Goal: Transaction & Acquisition: Purchase product/service

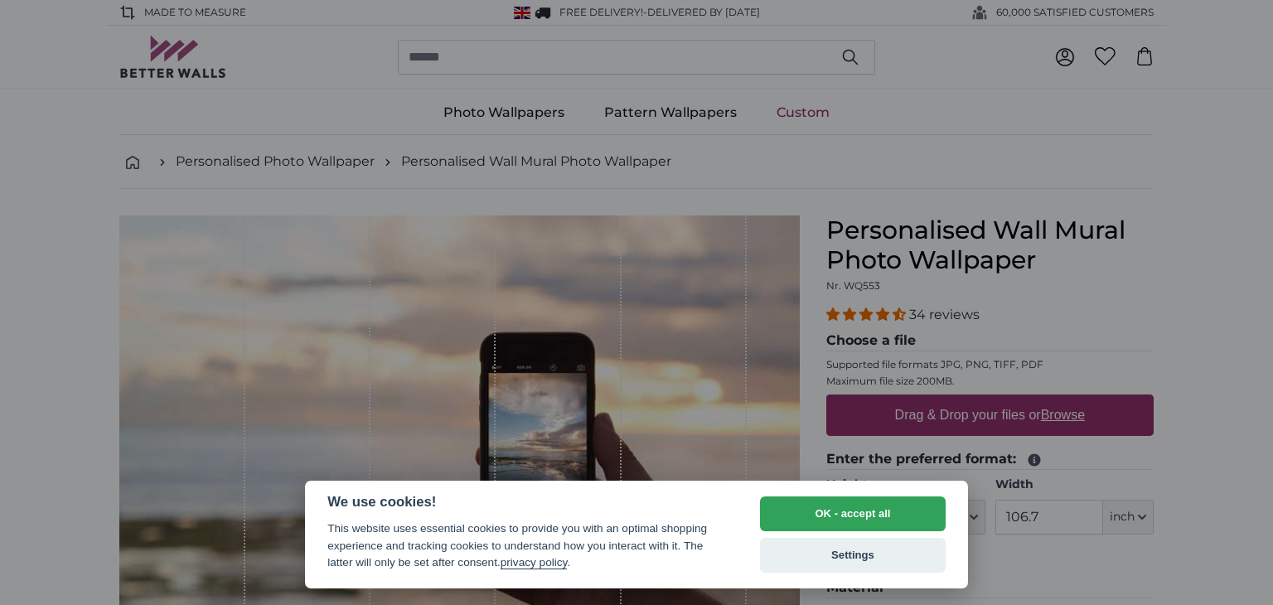
click at [1210, 372] on div at bounding box center [636, 302] width 1273 height 605
click at [870, 555] on button "Settings" at bounding box center [853, 555] width 186 height 35
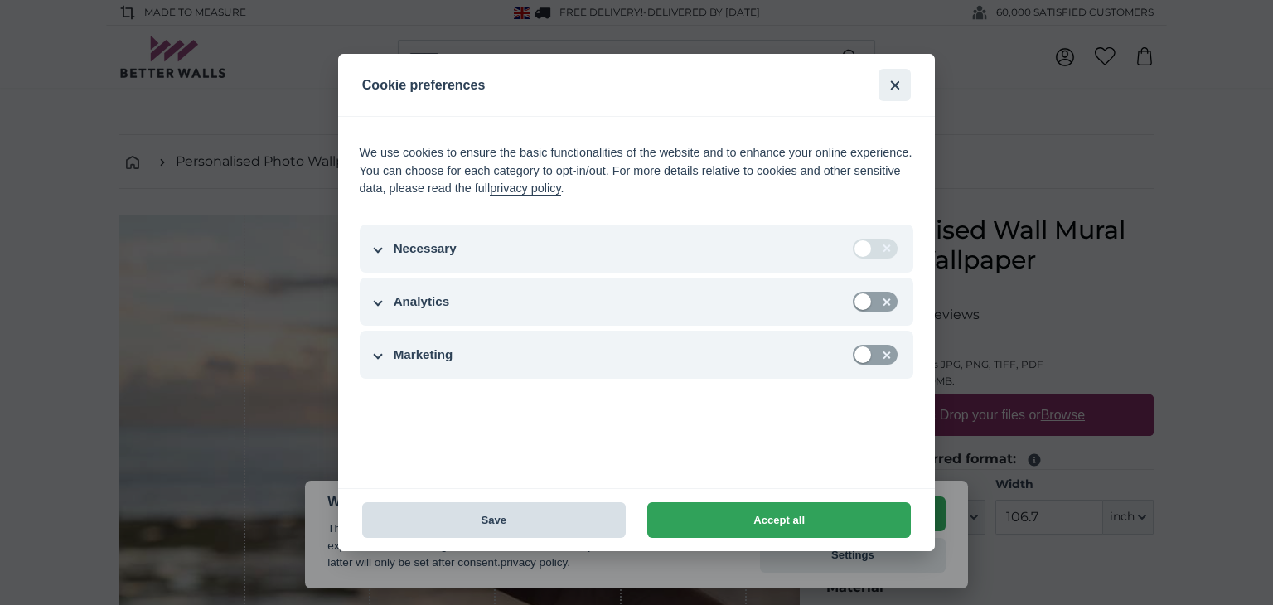
click at [528, 524] on button "Save" at bounding box center [493, 520] width 263 height 36
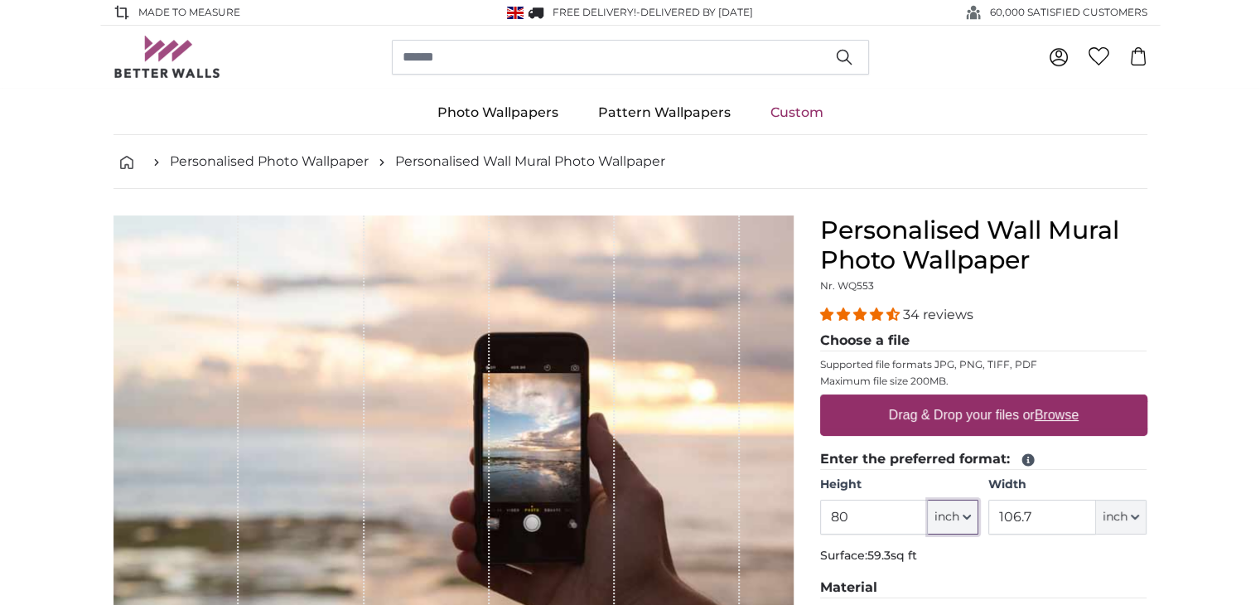
click at [952, 515] on span "inch" at bounding box center [947, 517] width 25 height 17
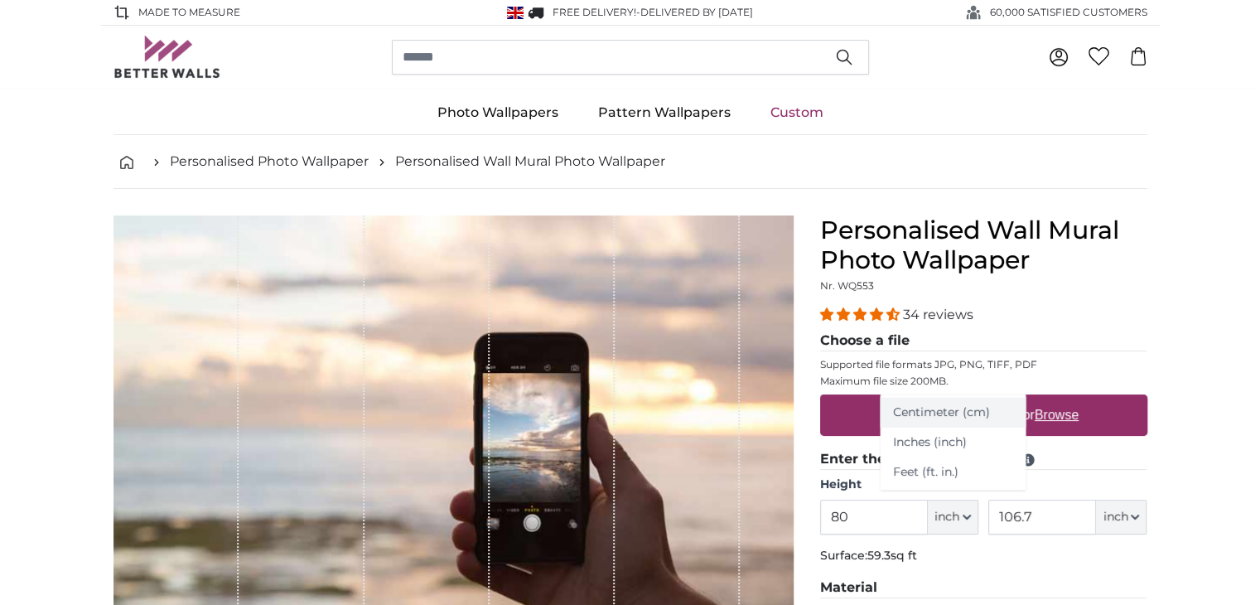
click at [947, 413] on link "Centimeter (cm)" at bounding box center [953, 413] width 146 height 30
type input "203.2"
type input "271.1"
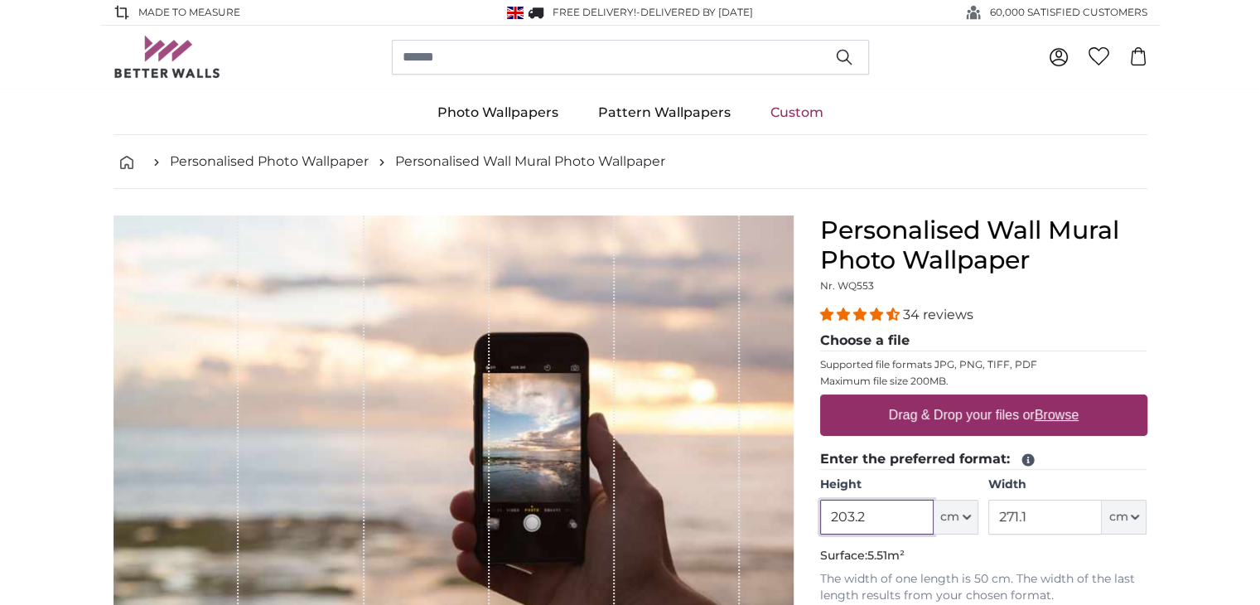
drag, startPoint x: 879, startPoint y: 511, endPoint x: 809, endPoint y: 514, distance: 70.5
click at [809, 514] on div "Personalised Wall Mural Photo Wallpaper Nr. WQ553 34 reviews Choose a file Supp…" at bounding box center [984, 603] width 354 height 776
drag, startPoint x: 819, startPoint y: 515, endPoint x: 762, endPoint y: 512, distance: 56.4
click at [762, 512] on product-detail "Cancel Crop image Hide lengths Personalised Wall Mural Photo Wallpaper Nr. WQ55…" at bounding box center [630, 590] width 1061 height 803
type input "225"
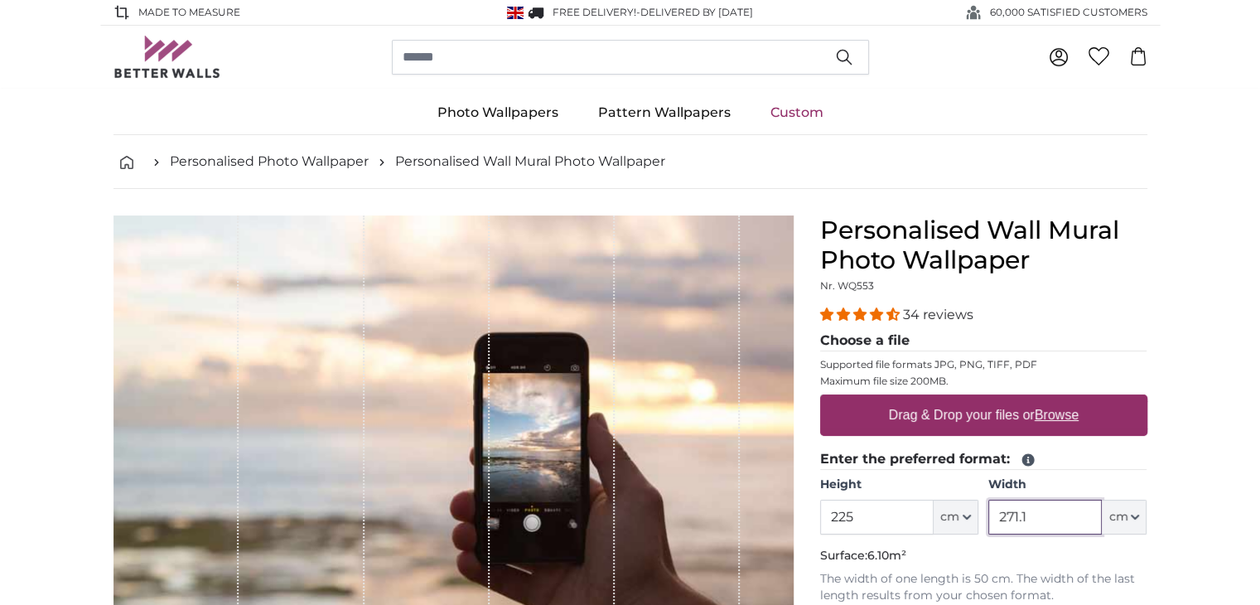
click at [1071, 524] on input "271.1" at bounding box center [1045, 517] width 114 height 35
drag, startPoint x: 1071, startPoint y: 521, endPoint x: 956, endPoint y: 508, distance: 115.1
click at [956, 508] on div "Height 225 ft cm Centimeter (cm) Inches (inch) Feet (ft. in.) Width 271.1 ft cm…" at bounding box center [983, 505] width 327 height 58
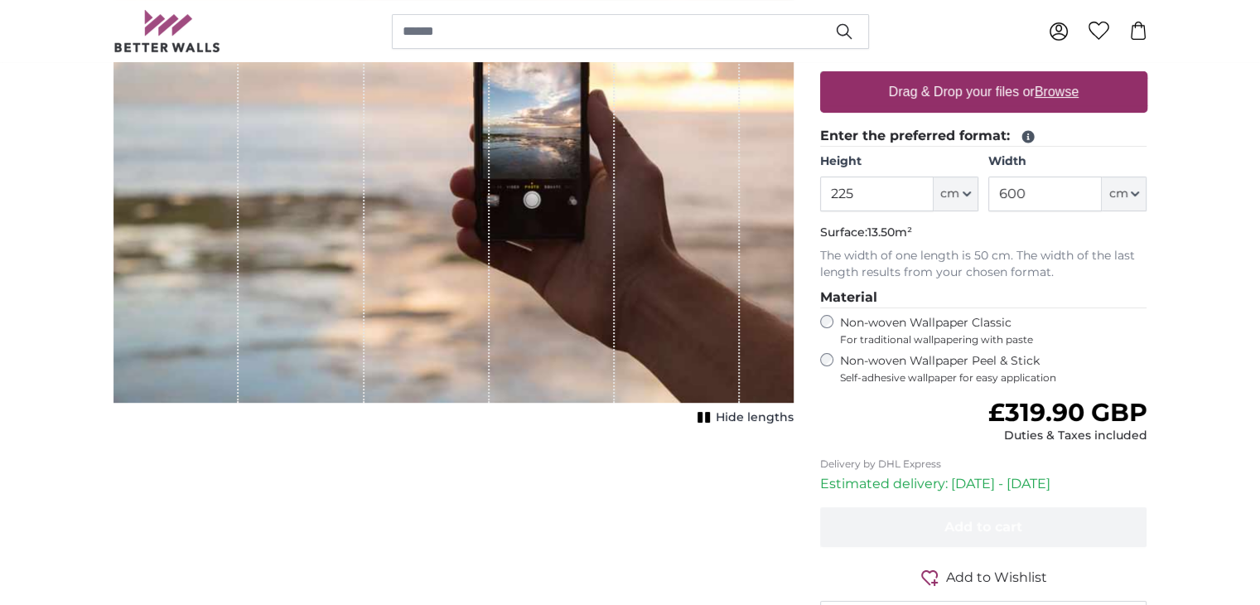
scroll to position [331, 0]
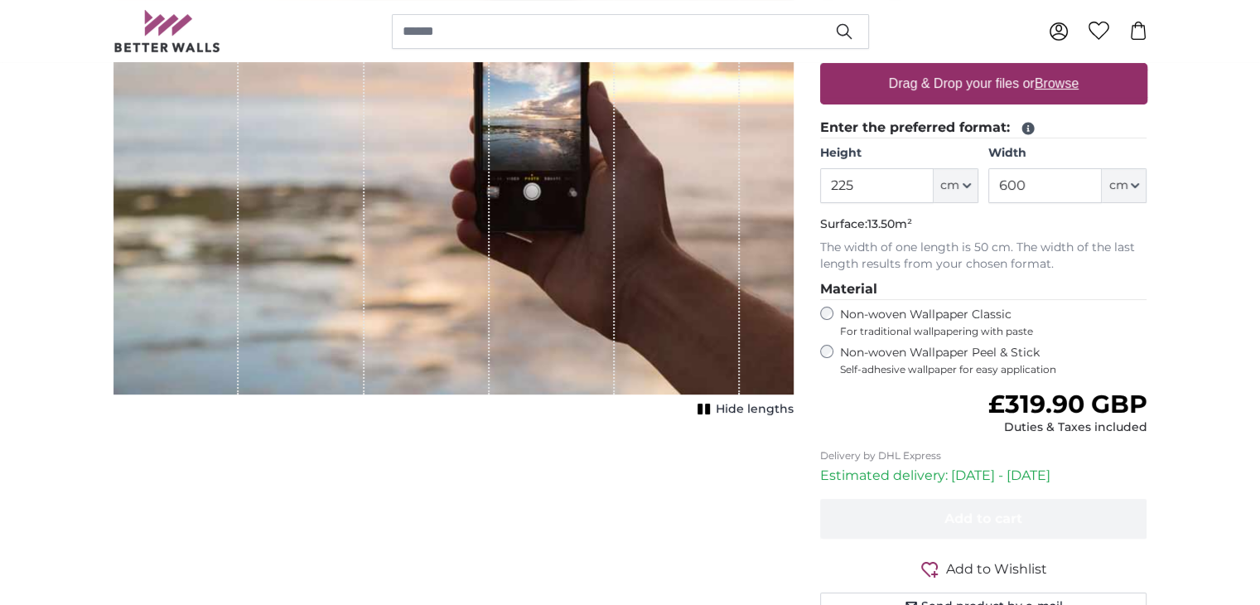
click at [820, 363] on div "Non-woven Wallpaper Peel & Stick Self-adhesive wallpaper for easy application" at bounding box center [983, 360] width 327 height 31
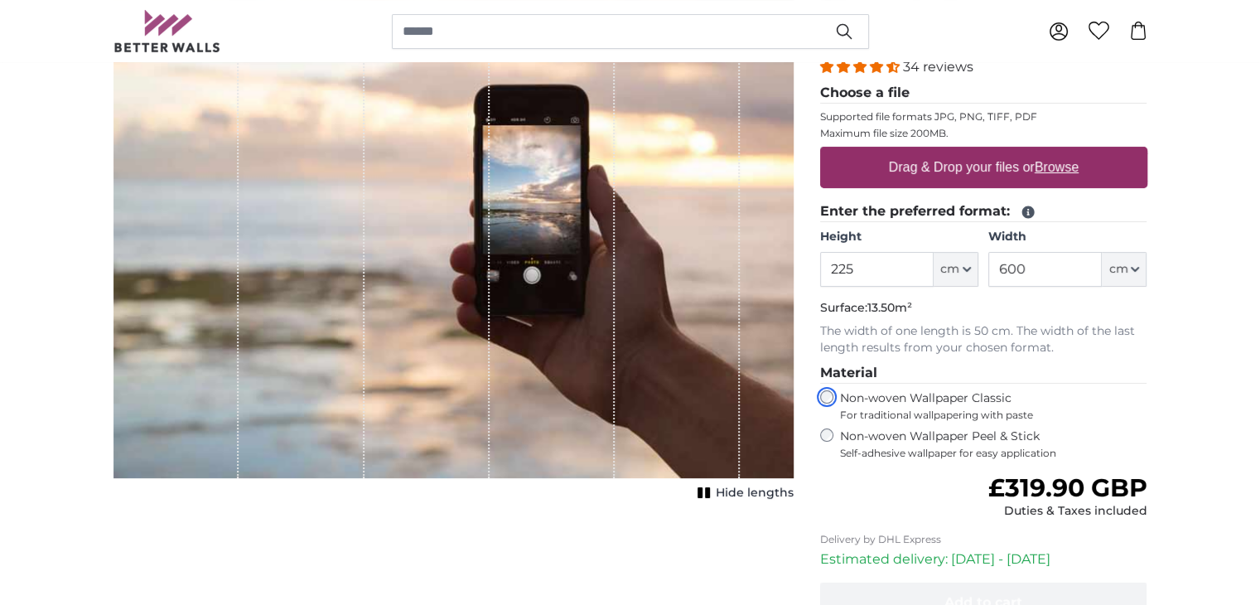
scroll to position [249, 0]
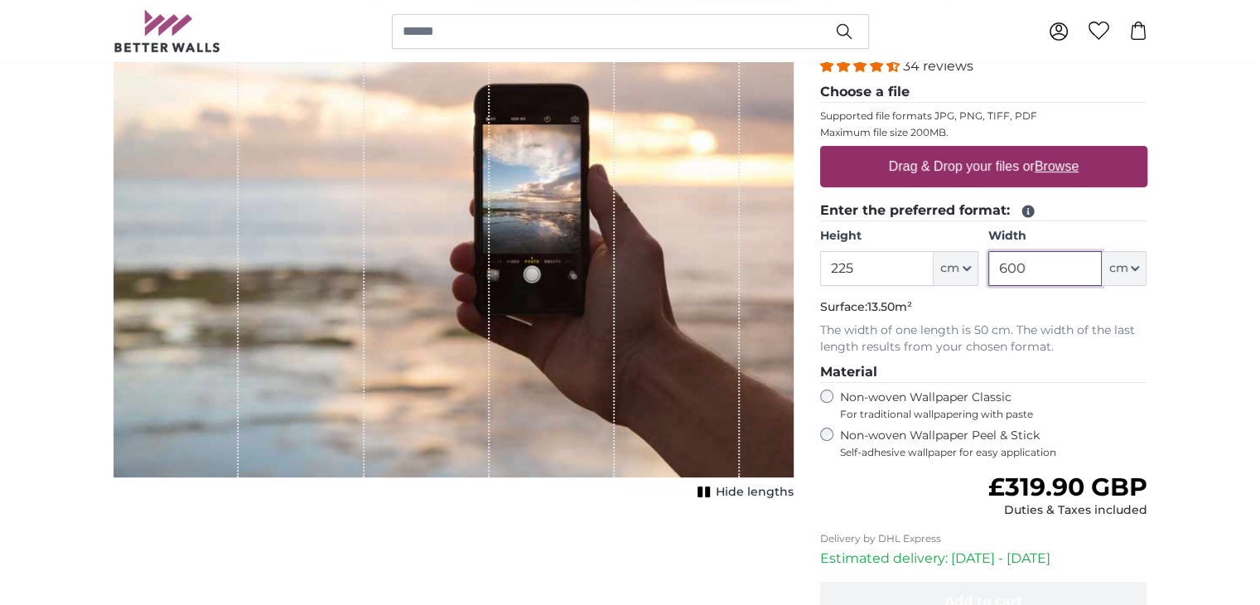
drag, startPoint x: 1071, startPoint y: 265, endPoint x: 988, endPoint y: 263, distance: 82.9
click at [988, 263] on div "Height 225 ft cm Centimeter (cm) Inches (inch) Feet (ft. in.) Width 600 ft cm C…" at bounding box center [983, 257] width 327 height 58
click at [872, 267] on input "225" at bounding box center [877, 268] width 114 height 35
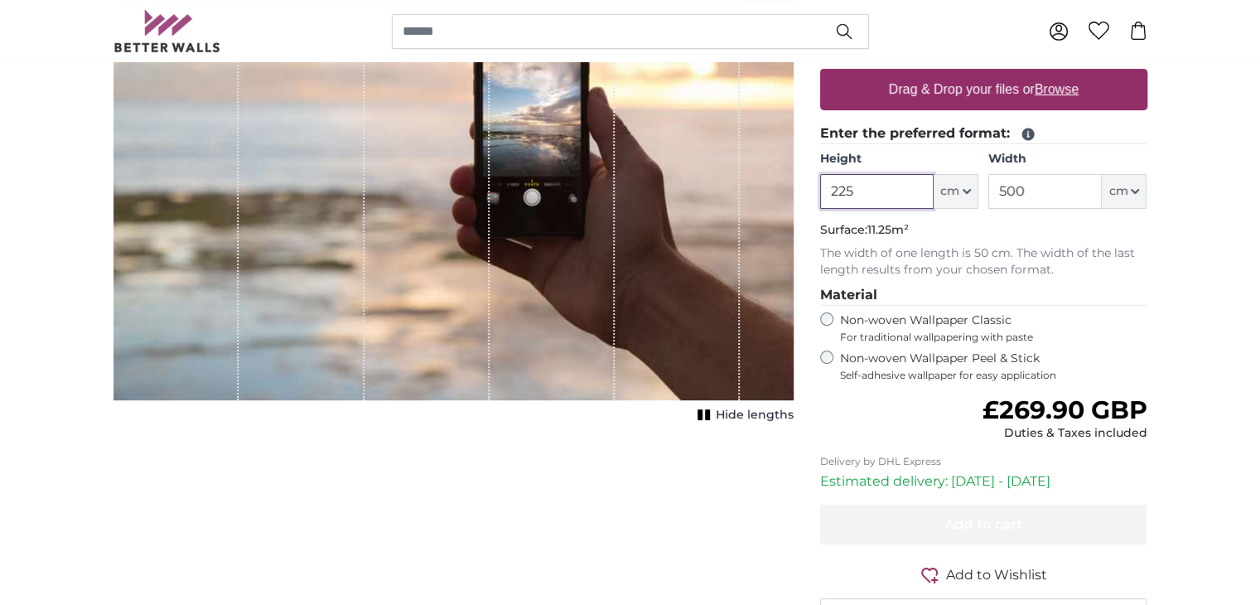
scroll to position [331, 0]
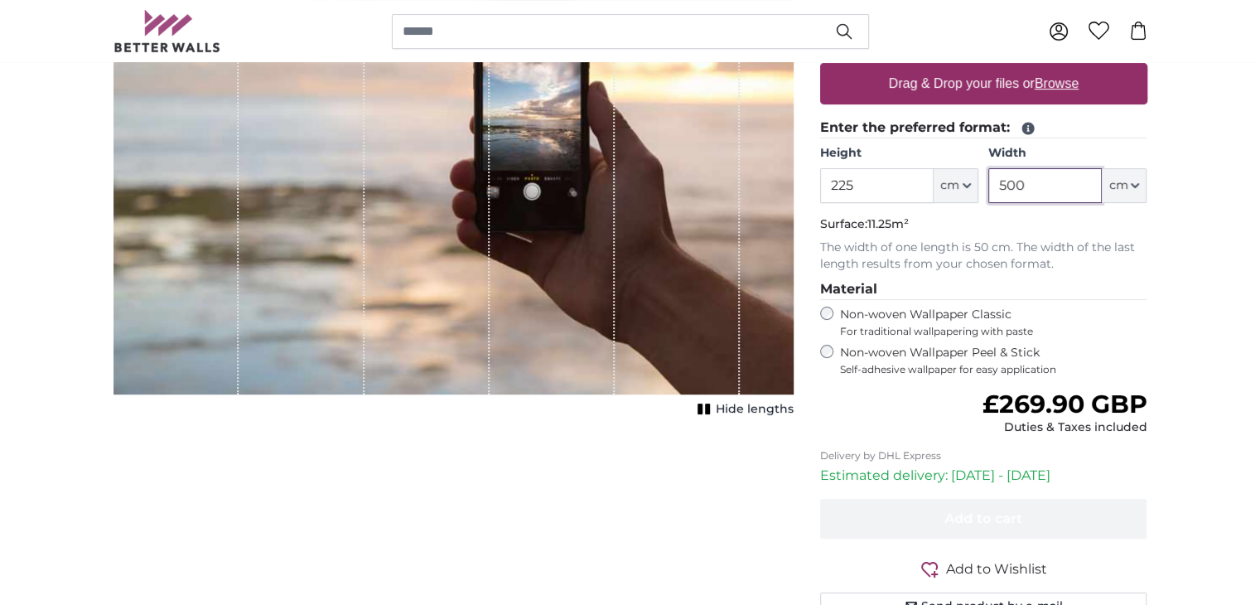
click at [1046, 190] on input "500" at bounding box center [1045, 185] width 114 height 35
drag, startPoint x: 1057, startPoint y: 183, endPoint x: 951, endPoint y: 190, distance: 106.3
click at [951, 190] on div "Height 225 ft cm Centimeter (cm) Inches (inch) Feet (ft. in.) Width 500 ft cm C…" at bounding box center [983, 174] width 327 height 58
type input "600"
click at [982, 252] on p "The width of one length is 50 cm. The width of the last length results from you…" at bounding box center [983, 255] width 327 height 33
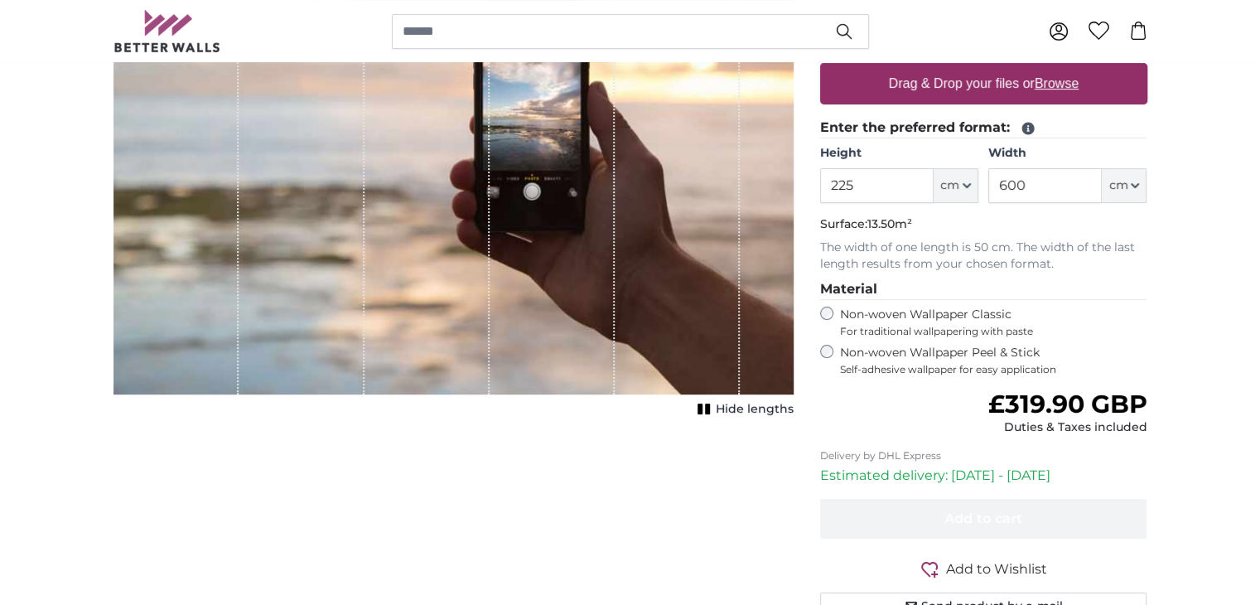
click at [985, 246] on p "The width of one length is 50 cm. The width of the last length results from you…" at bounding box center [983, 255] width 327 height 33
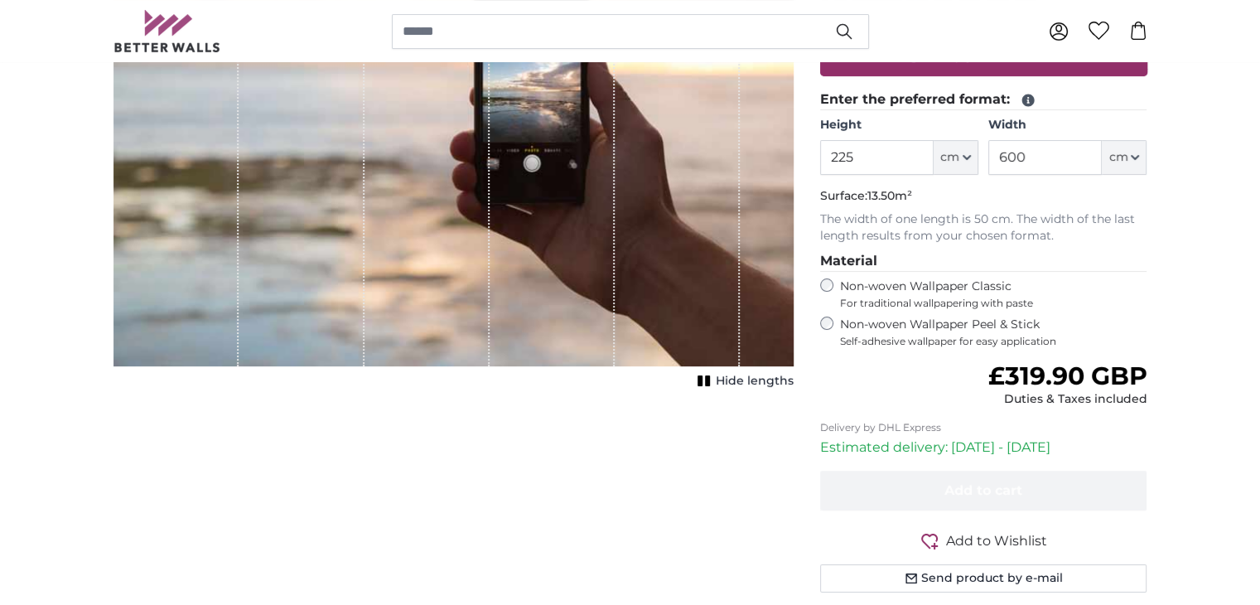
scroll to position [331, 0]
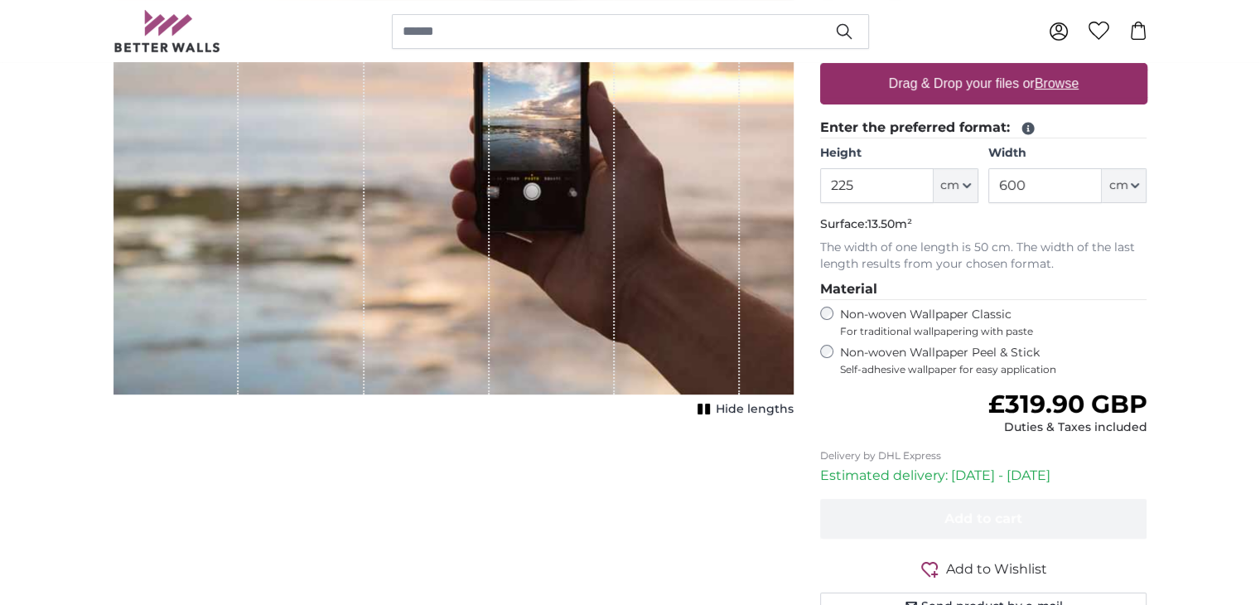
click at [694, 418] on button "Hide lengths" at bounding box center [743, 409] width 101 height 23
click at [700, 412] on icon "1 of 1" at bounding box center [698, 409] width 17 height 12
click at [700, 412] on rect "1 of 1" at bounding box center [700, 409] width 5 height 11
click at [700, 412] on icon "1 of 1" at bounding box center [698, 409] width 17 height 12
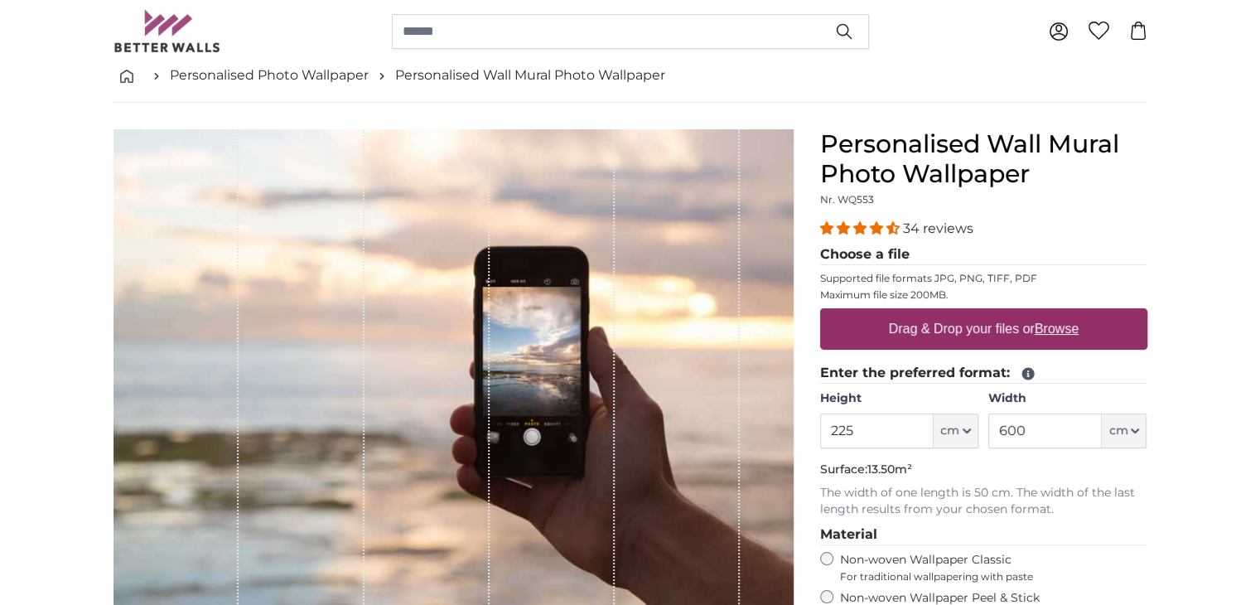
scroll to position [83, 0]
